Goal: Task Accomplishment & Management: Manage account settings

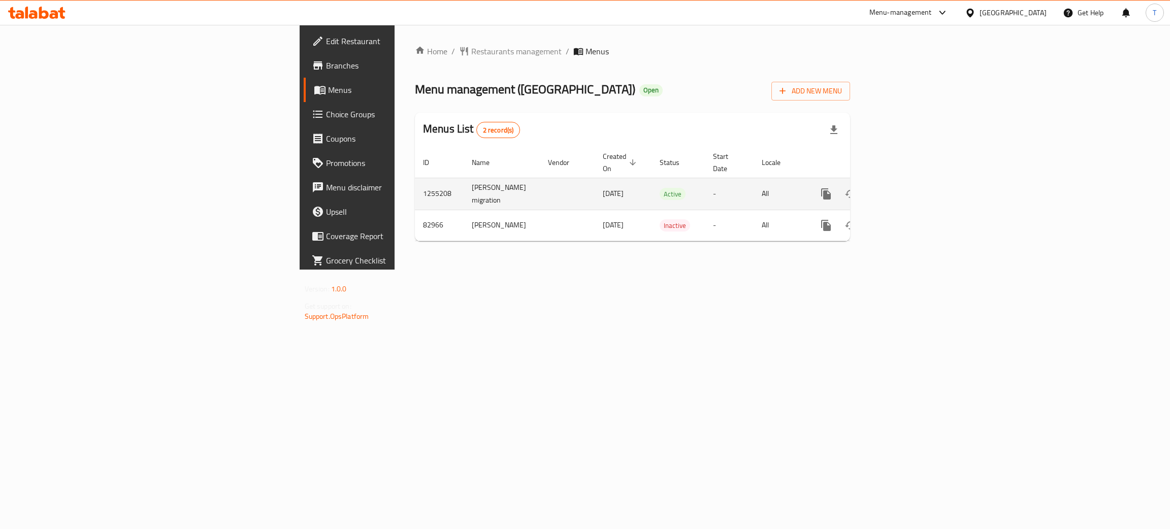
click at [904, 189] on icon "enhanced table" at bounding box center [899, 193] width 9 height 9
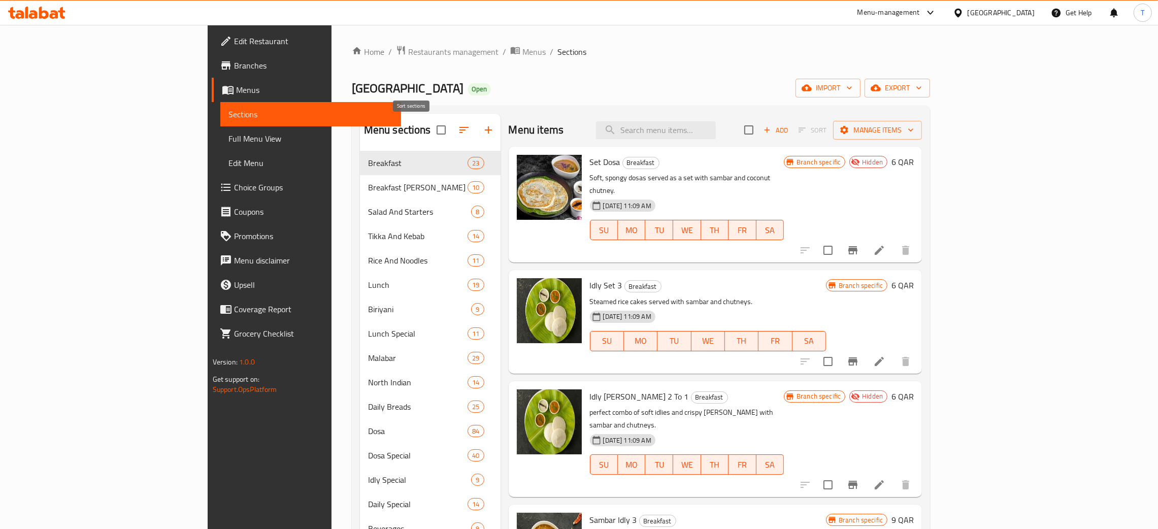
click at [458, 133] on icon "button" at bounding box center [464, 130] width 12 height 12
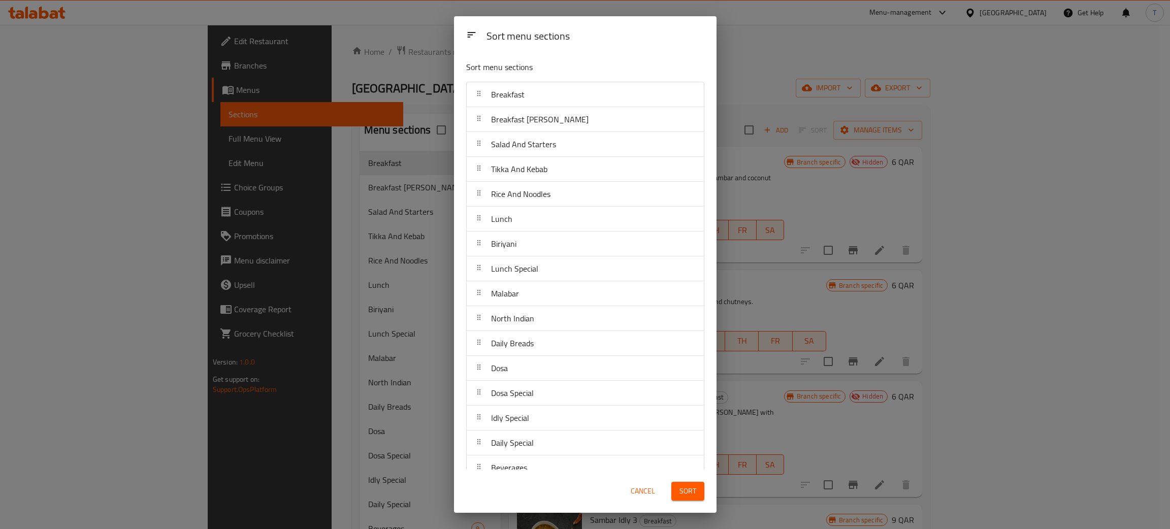
click at [810, 90] on div "Sort menu sections Sort menu sections Breakfast Breakfast Curry Salad And Start…" at bounding box center [585, 264] width 1170 height 529
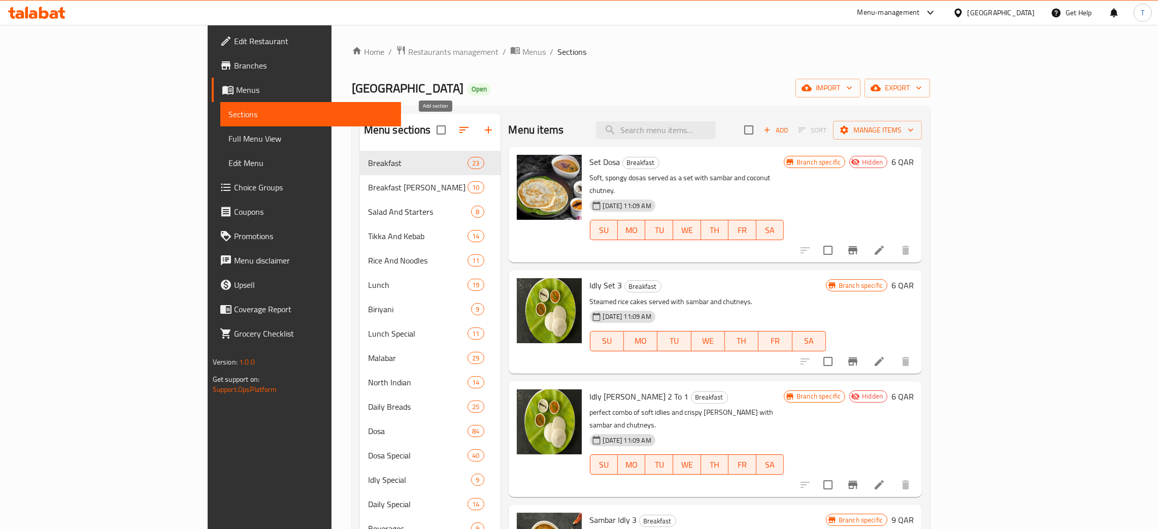
click at [476, 124] on button "button" at bounding box center [488, 130] width 24 height 24
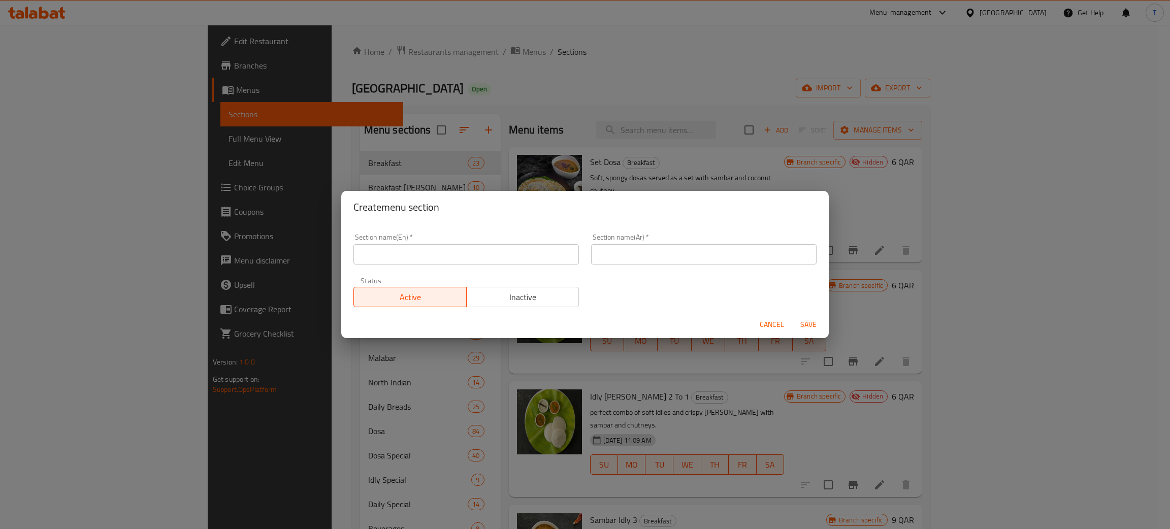
click at [453, 254] on input "text" at bounding box center [465, 254] width 225 height 20
drag, startPoint x: 451, startPoint y: 258, endPoint x: 233, endPoint y: 261, distance: 218.4
click at [233, 261] on div "Create menu section Section name(En)   * Onam Special Section name(En) * Sectio…" at bounding box center [585, 264] width 1170 height 529
type input "Onam Special"
click at [617, 246] on input "text" at bounding box center [703, 254] width 225 height 20
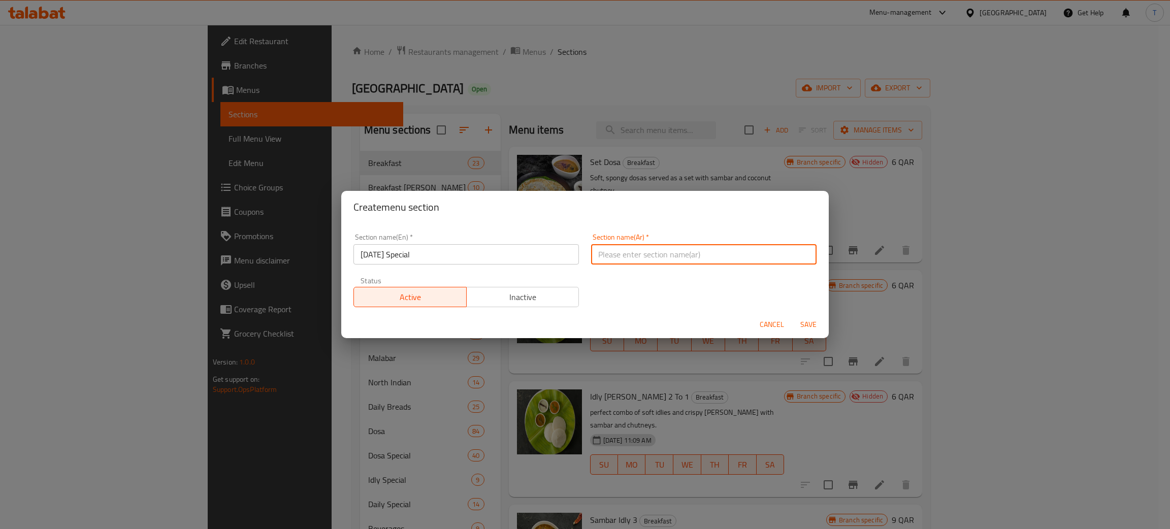
paste input "أونام خاص"
type input "أونام خاص"
click at [632, 219] on div "Create menu section" at bounding box center [584, 207] width 487 height 32
click at [800, 325] on span "Save" at bounding box center [808, 324] width 24 height 13
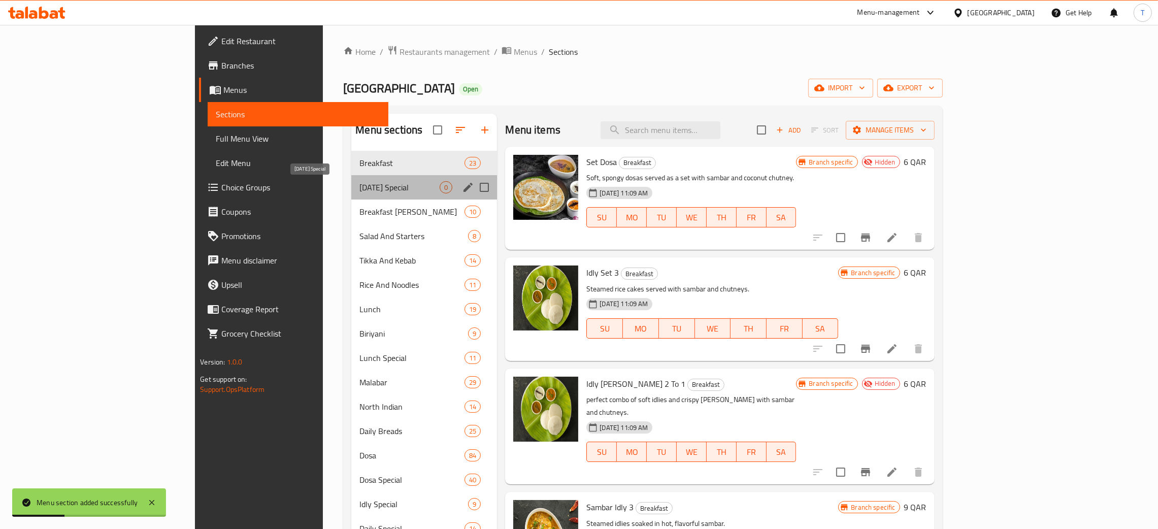
click at [359, 189] on span "Onam Special" at bounding box center [399, 187] width 80 height 12
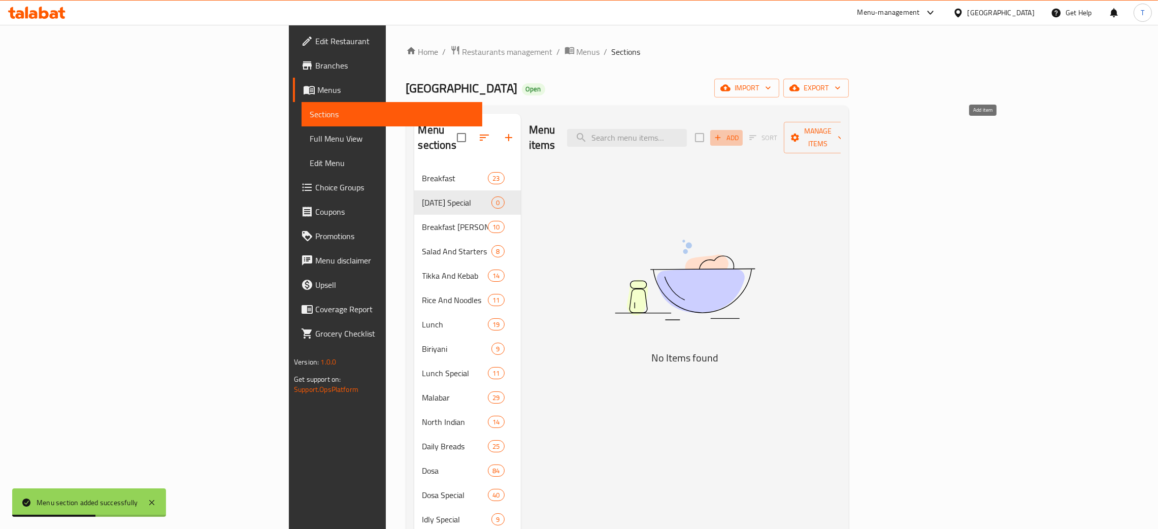
click at [723, 133] on icon "button" at bounding box center [717, 137] width 9 height 9
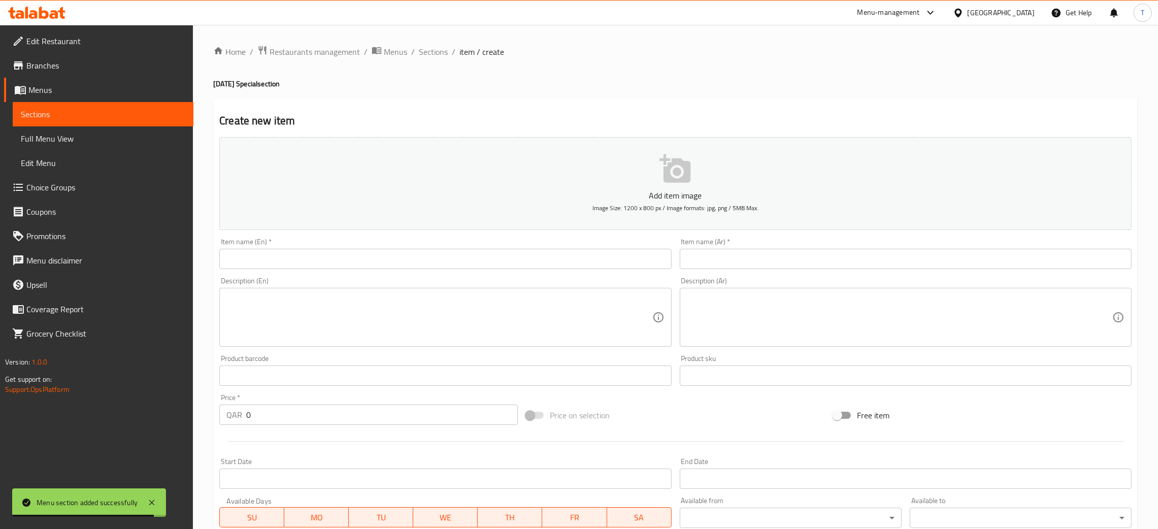
click at [313, 309] on textarea at bounding box center [438, 317] width 425 height 48
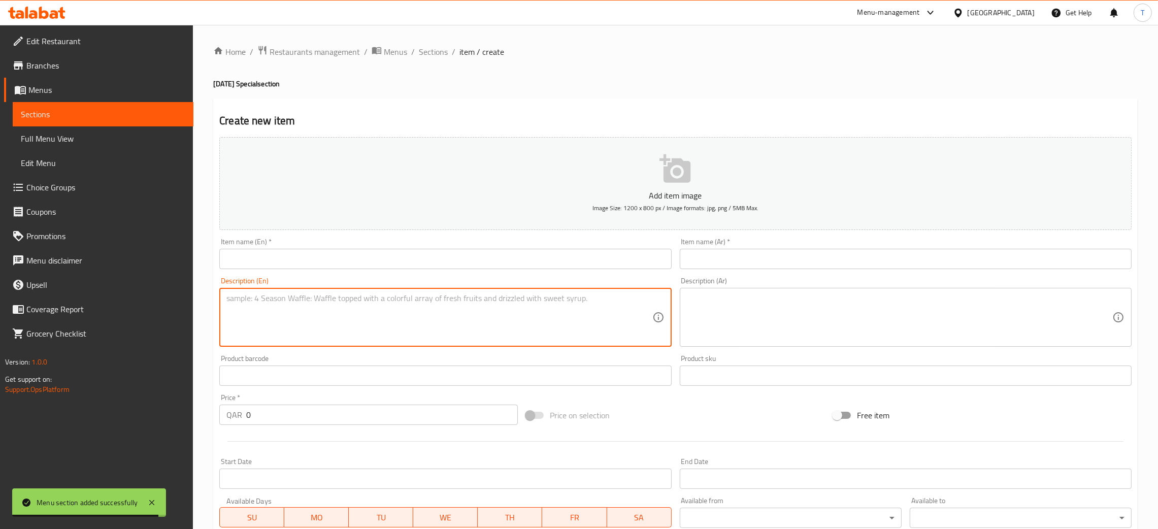
paste textarea "Upperi, Sharkkaraupperi, Inchippuli, Varuthupperi, Mango Pickle, Lime Pickle, A…"
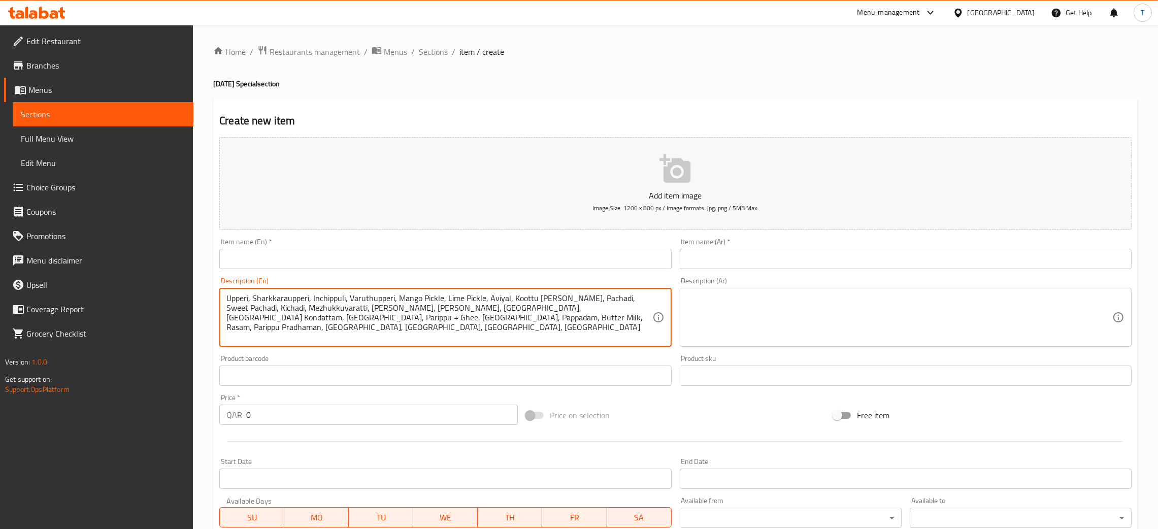
type textarea "Upperi, Sharkkaraupperi, Inchippuli, Varuthupperi, Mango Pickle, Lime Pickle, A…"
click at [763, 312] on textarea at bounding box center [899, 317] width 425 height 48
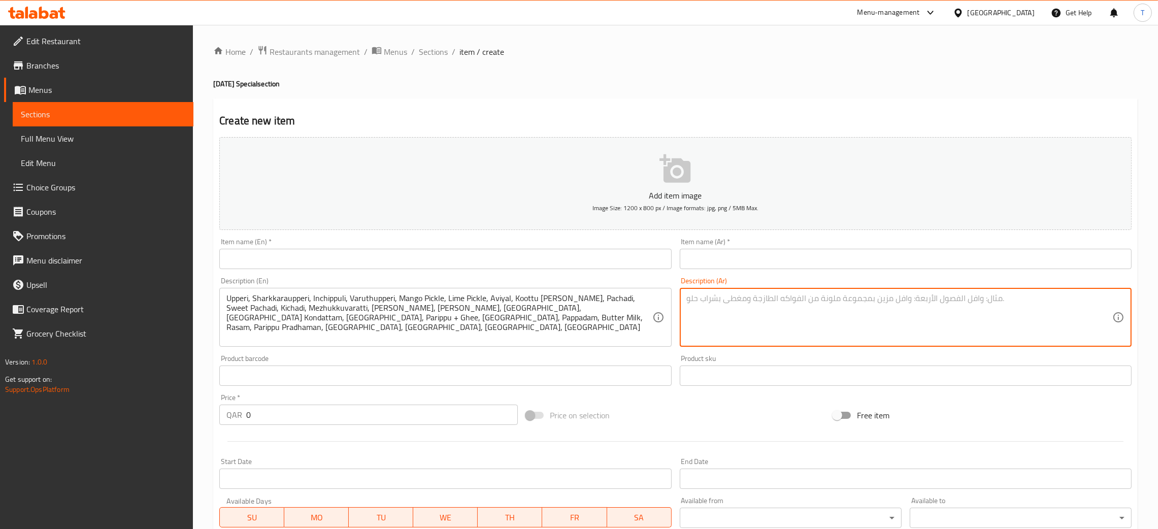
paste textarea "أبّيري، شاركّارا أبّيري، إنجيبّولي، فاروثّو أبّيري، مخلل مانجو، مخلل ليمون، أفي…"
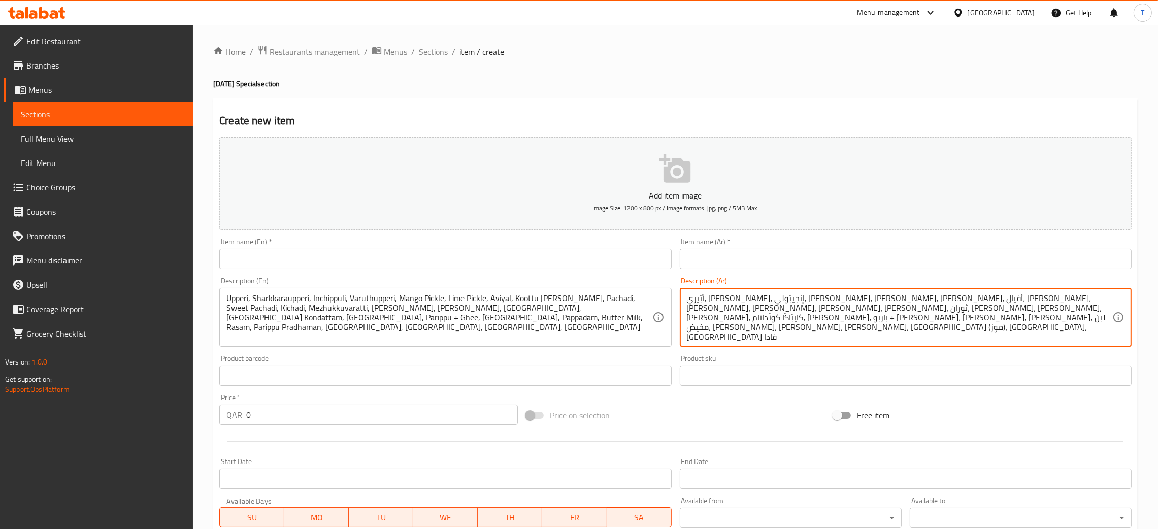
type textarea "أبّيري، شاركّارا أبّيري، إنجيبّولي، فاروثّو أبّيري، مخلل مانجو، مخلل ليمون، أفي…"
click at [334, 253] on input "text" at bounding box center [445, 259] width 452 height 20
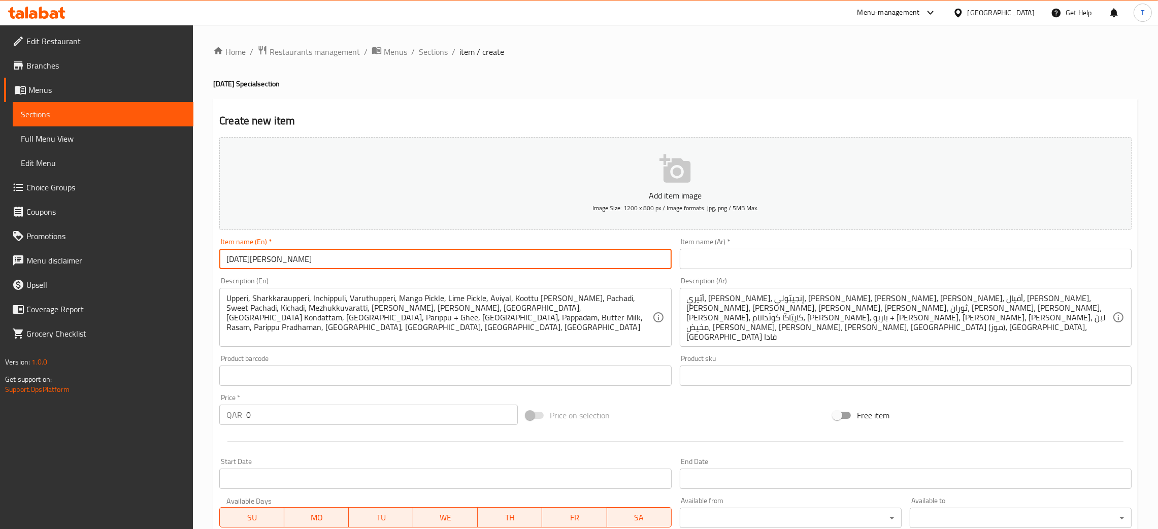
type input "Onam Sadya"
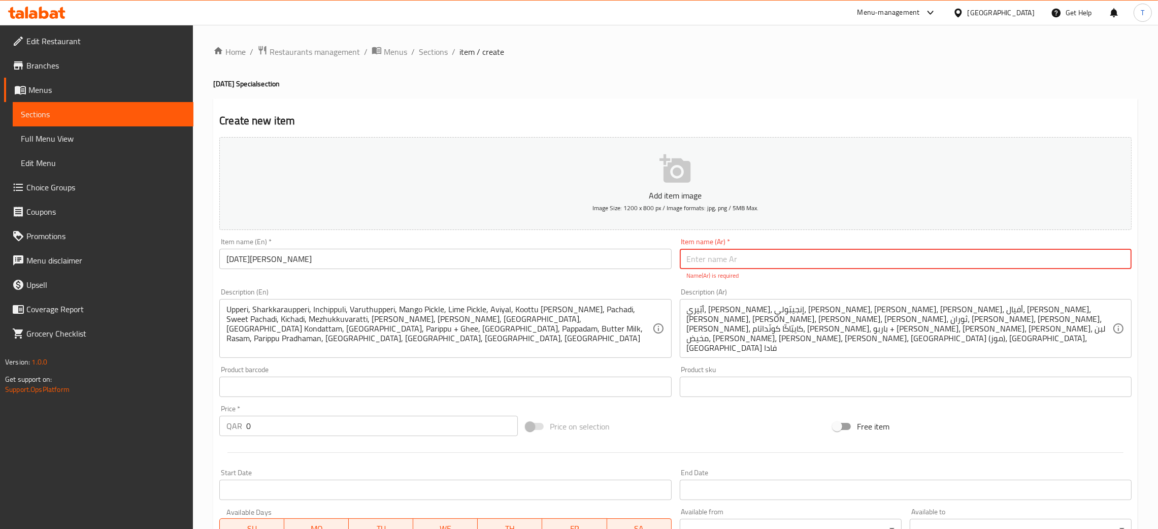
paste input "أونام ساديا"
type input "أونام ساديا"
click at [568, 240] on div "Item name (En)   * Onam Sadya Item name (En) *" at bounding box center [445, 253] width 452 height 31
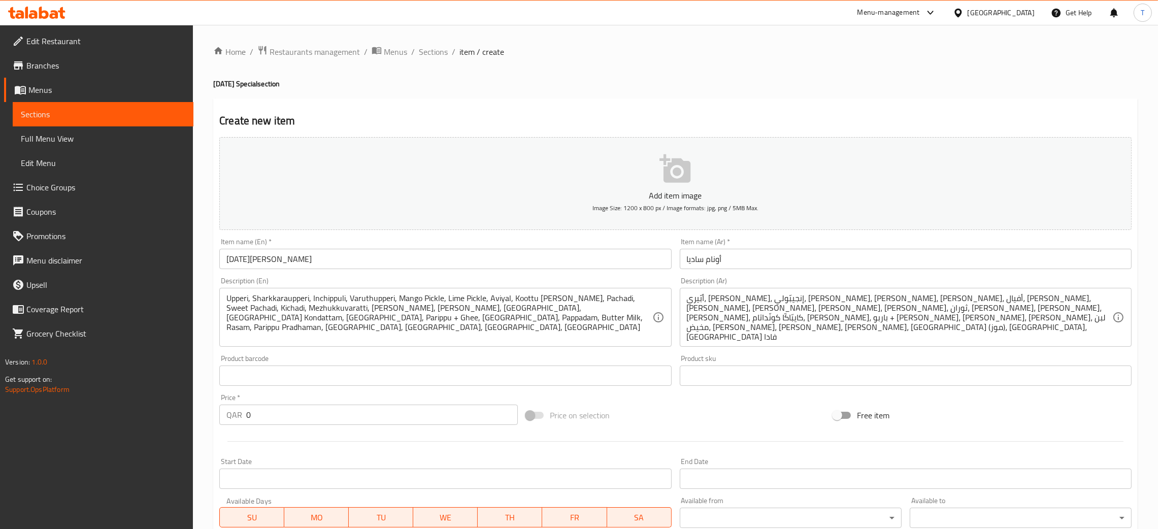
click at [270, 426] on div "Price   * QAR 0 Price *" at bounding box center [368, 409] width 307 height 39
type input "45"
click at [702, 429] on div at bounding box center [675, 441] width 921 height 25
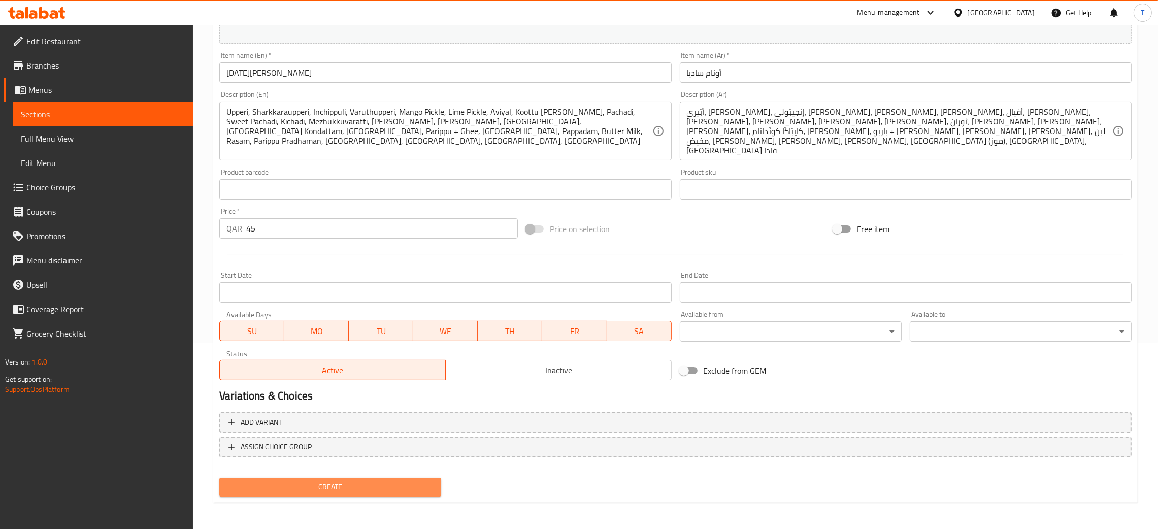
click at [319, 485] on span "Create" at bounding box center [330, 487] width 206 height 13
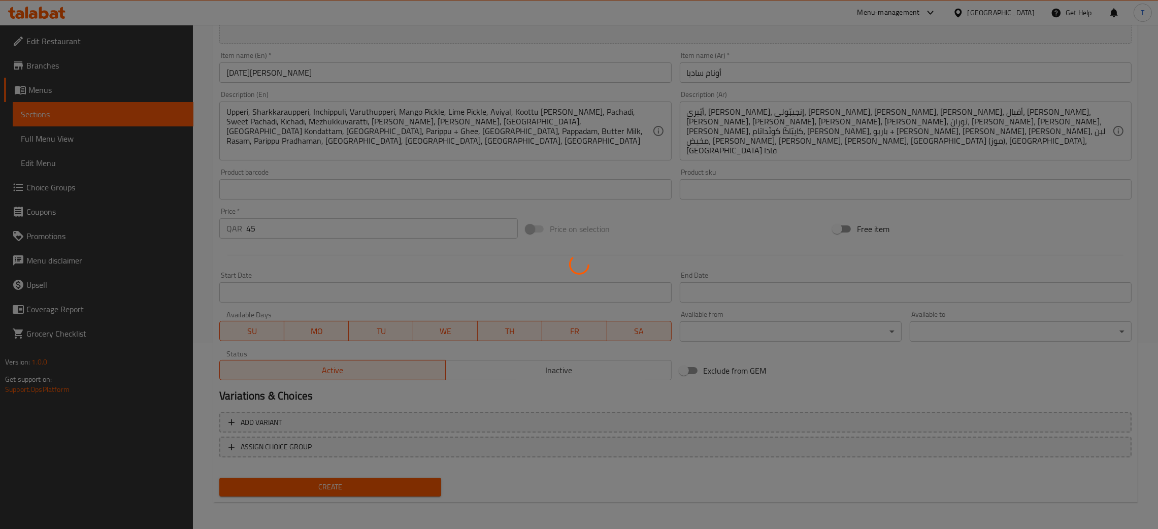
type input "0"
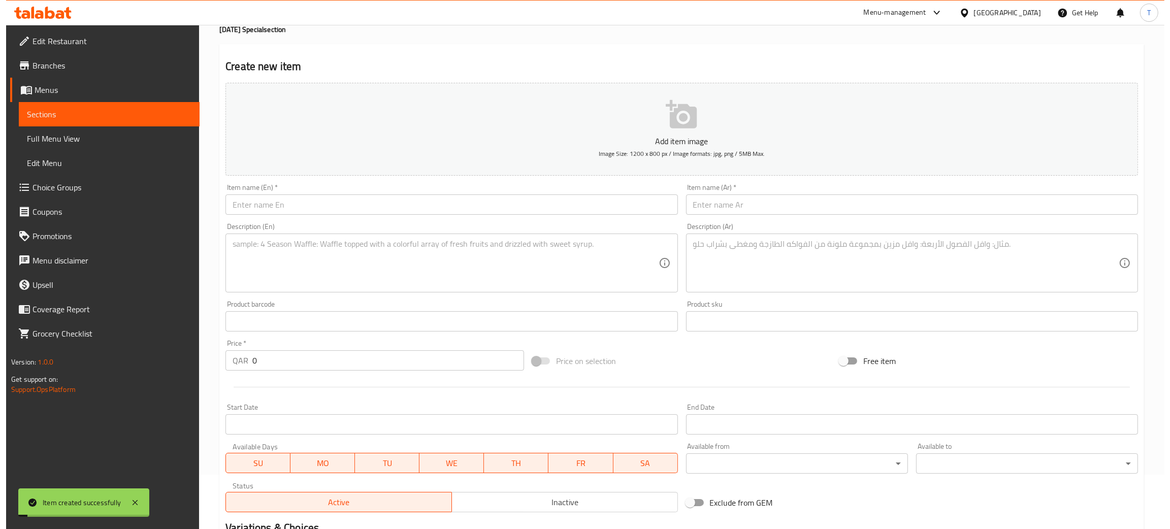
scroll to position [0, 0]
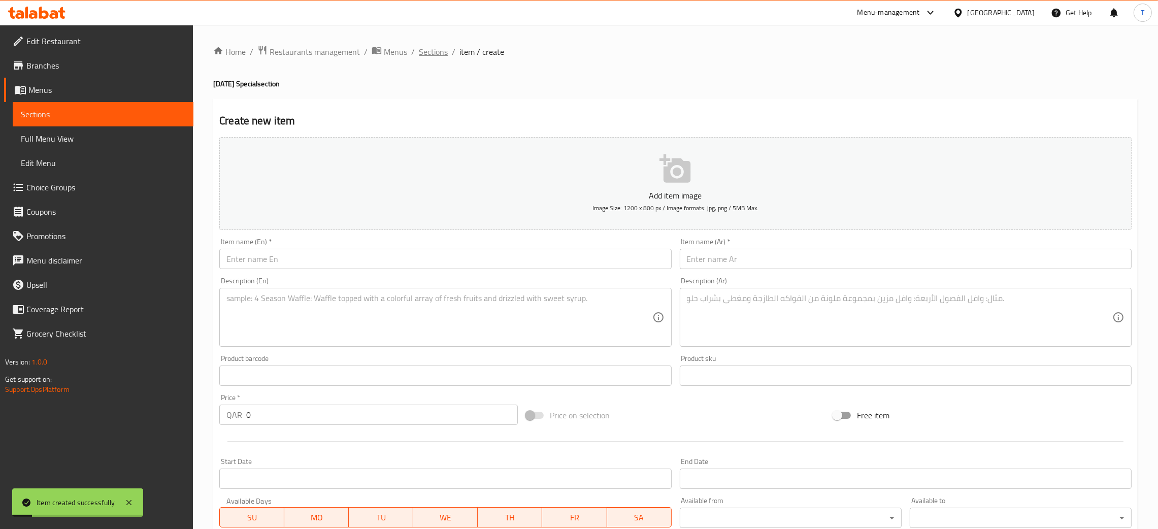
click at [431, 54] on span "Sections" at bounding box center [433, 52] width 29 height 12
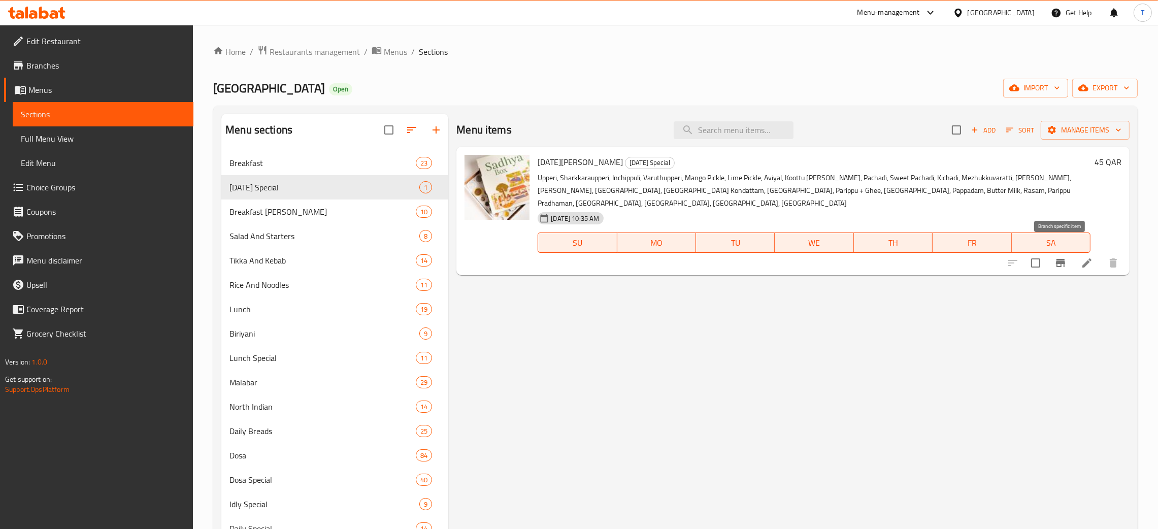
click at [1065, 259] on icon "Branch-specific-item" at bounding box center [1060, 263] width 9 height 8
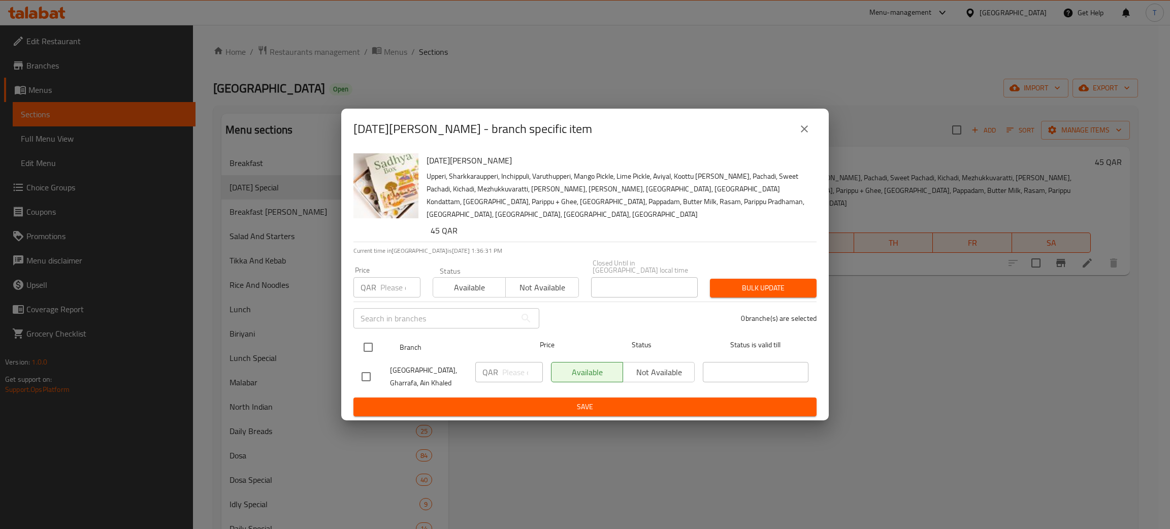
click at [368, 346] on input "checkbox" at bounding box center [367, 347] width 21 height 21
checkbox input "true"
click at [678, 365] on span "Not available" at bounding box center [658, 372] width 63 height 15
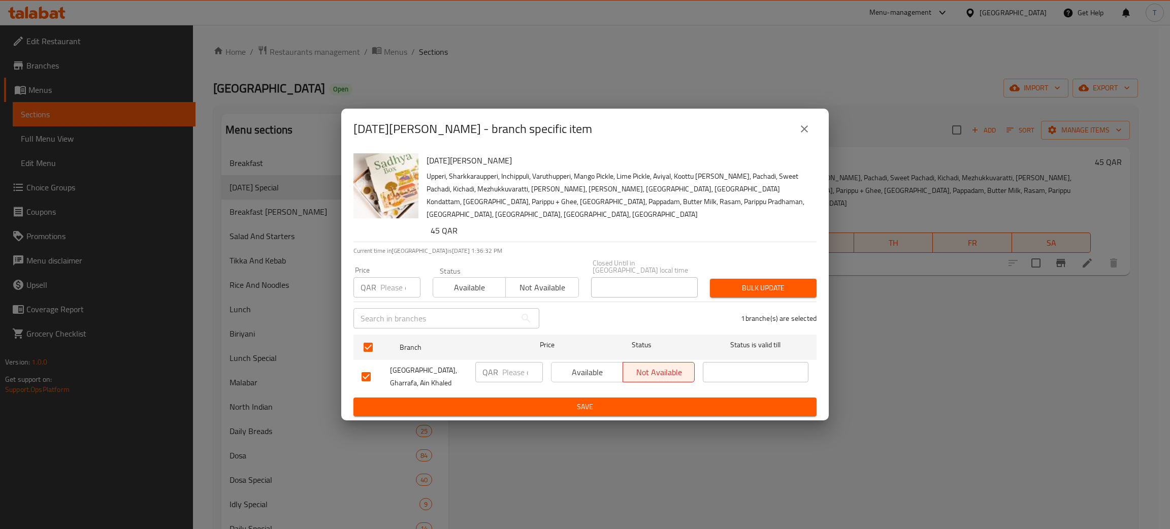
click at [656, 401] on span "Save" at bounding box center [585, 407] width 447 height 13
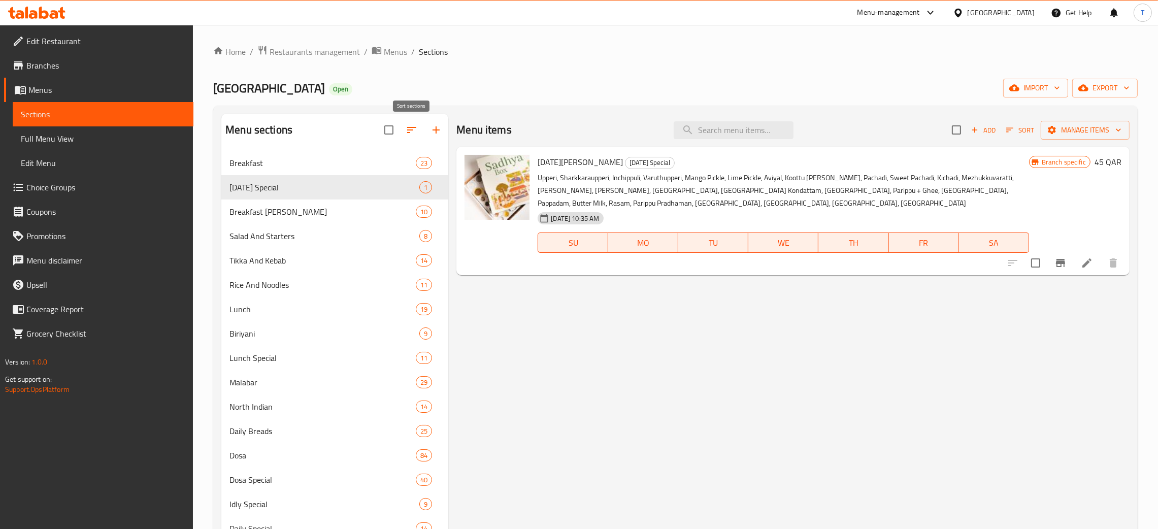
click at [412, 127] on icon "button" at bounding box center [412, 130] width 12 height 12
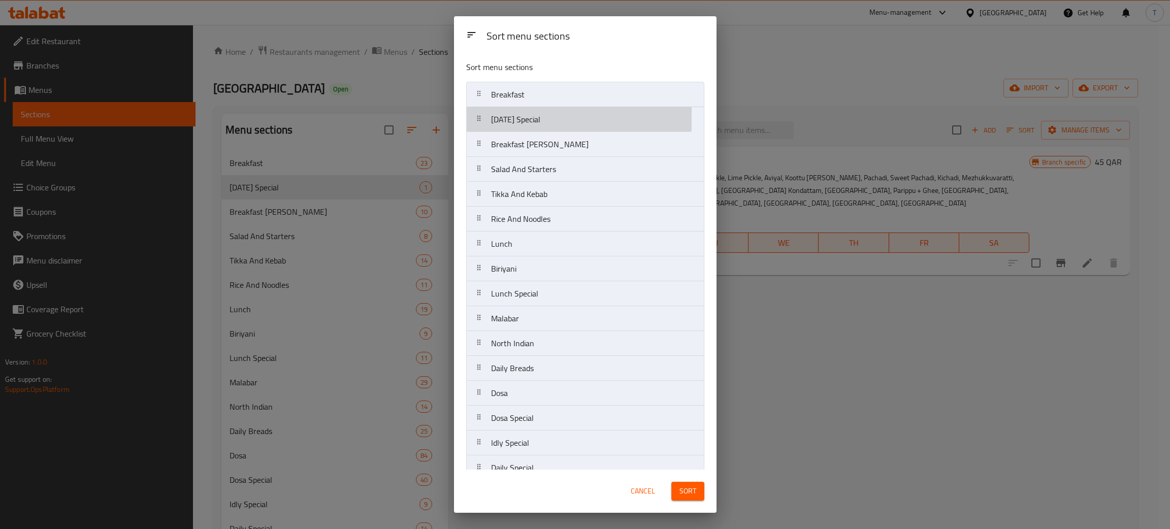
drag, startPoint x: 499, startPoint y: 124, endPoint x: 499, endPoint y: 91, distance: 33.5
click at [499, 91] on nav "Breakfast Onam Special Breakfast Curry Salad And Starters Tikka And Kebab Rice …" at bounding box center [585, 368] width 238 height 573
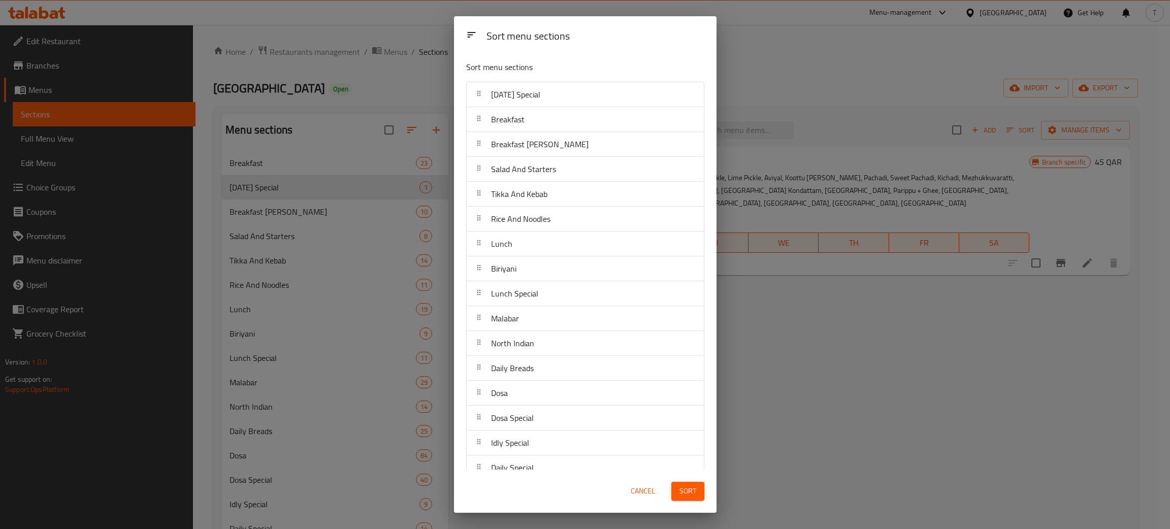
click at [683, 490] on span "Sort" at bounding box center [687, 491] width 17 height 13
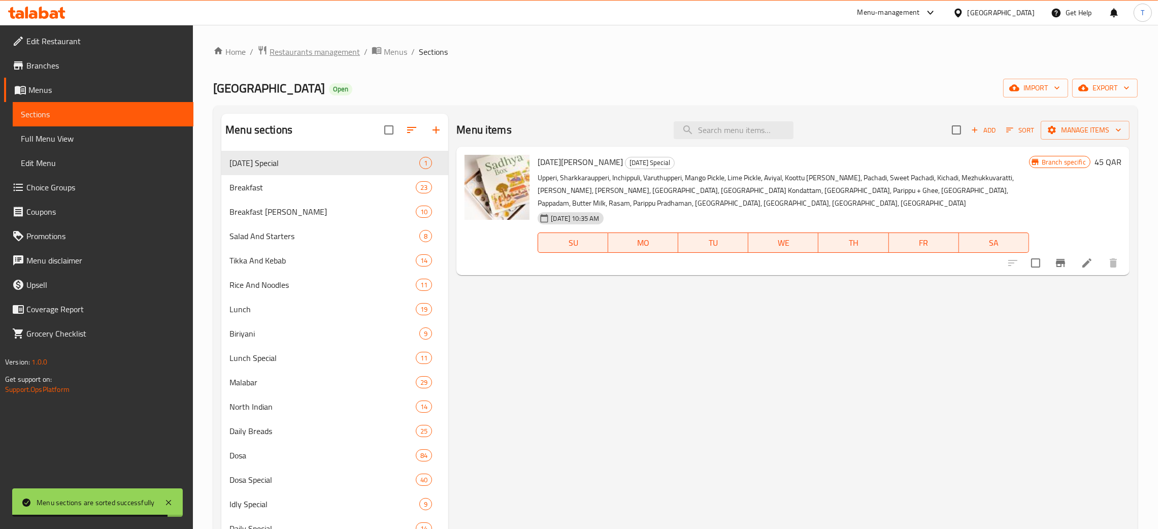
click at [320, 49] on span "Restaurants management" at bounding box center [315, 52] width 90 height 12
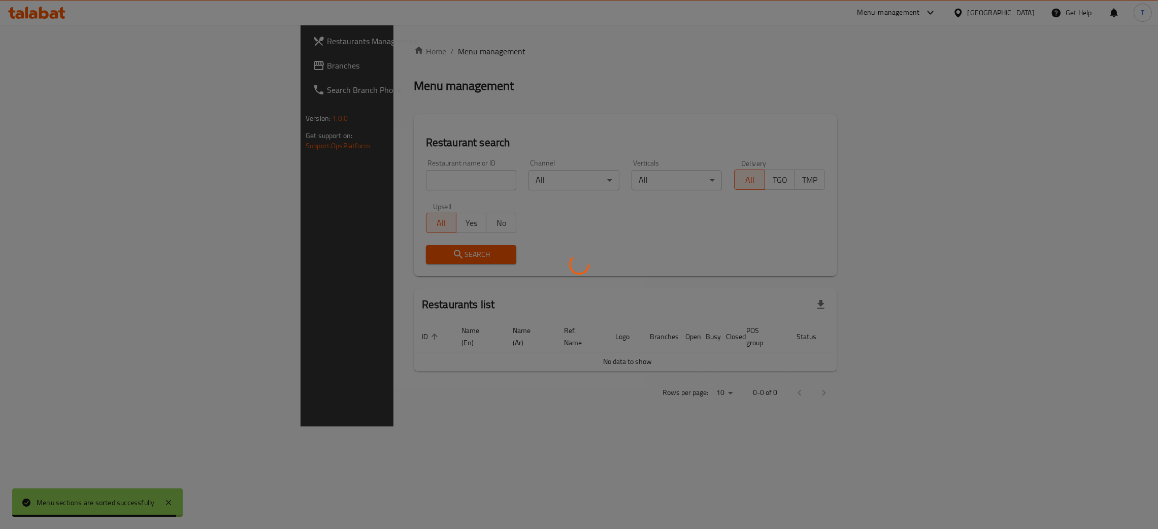
click at [313, 182] on div at bounding box center [579, 264] width 1158 height 529
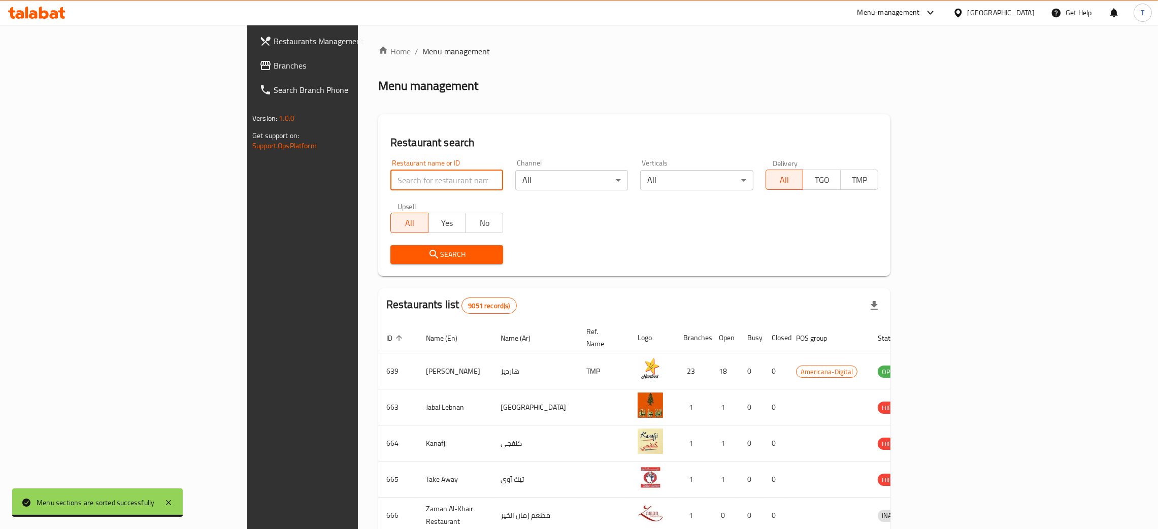
click at [390, 182] on input "search" at bounding box center [446, 180] width 113 height 20
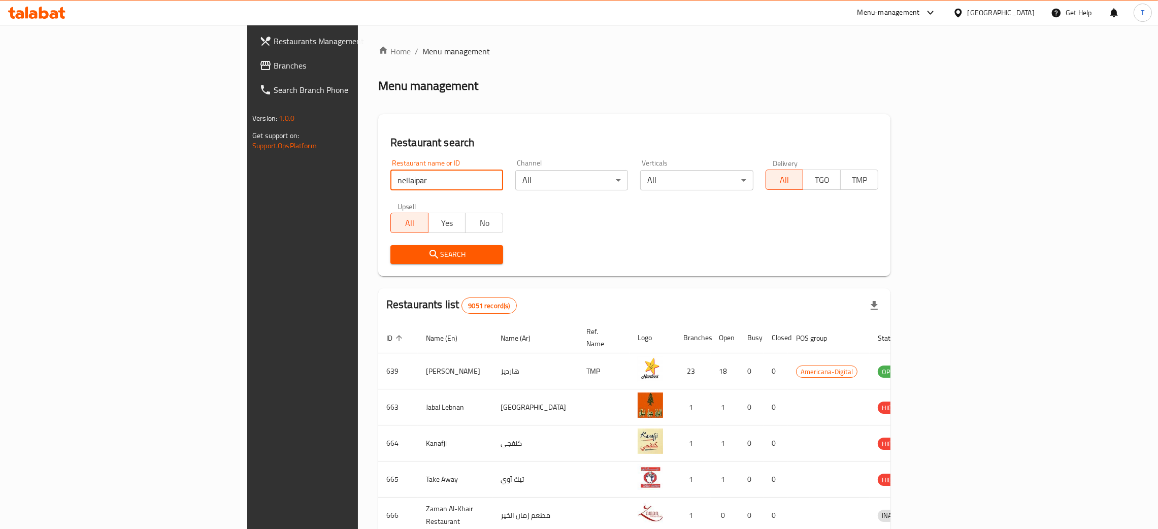
type input "nellaipar"
click button "Search" at bounding box center [446, 254] width 113 height 19
